Goal: Information Seeking & Learning: Learn about a topic

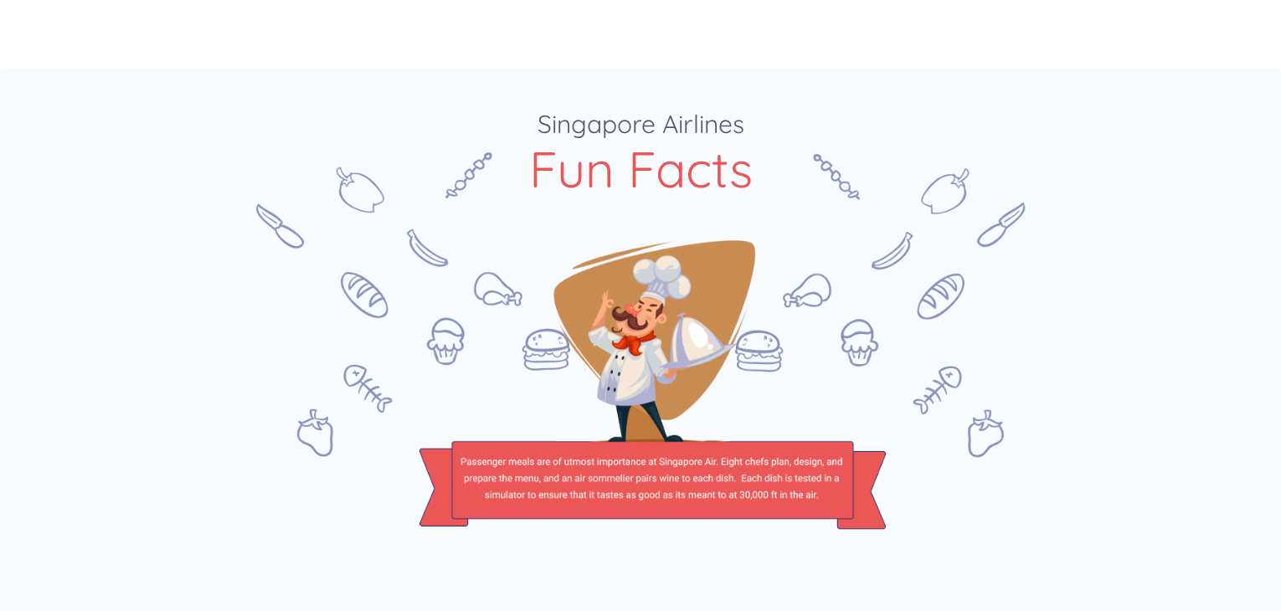
scroll to position [3566, 0]
